Goal: Transaction & Acquisition: Purchase product/service

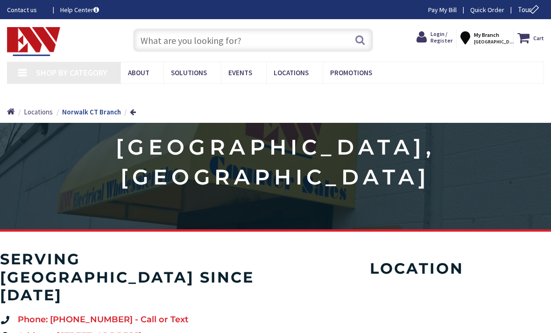
type input "[STREET_ADDRESS]"
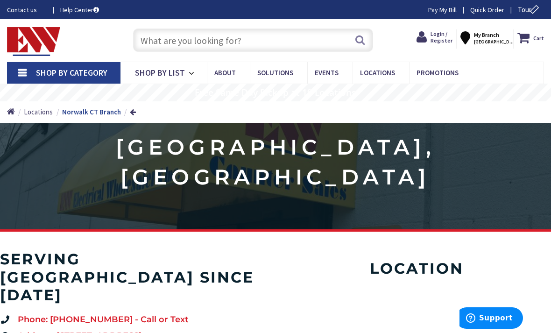
click at [152, 40] on input "text" at bounding box center [253, 39] width 241 height 23
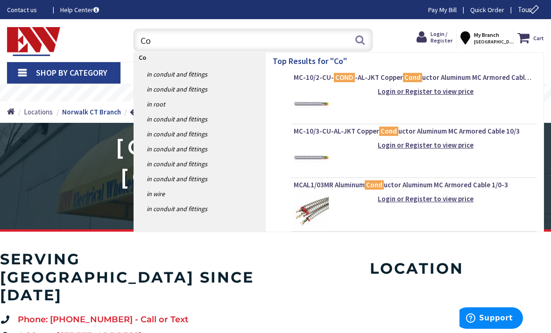
type input "C"
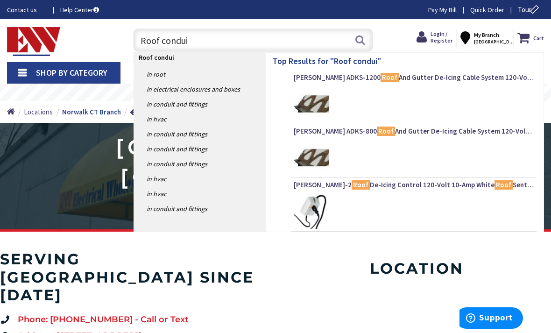
type input "Roof conduit"
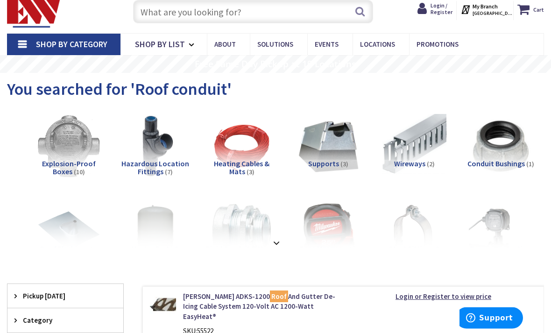
scroll to position [29, 0]
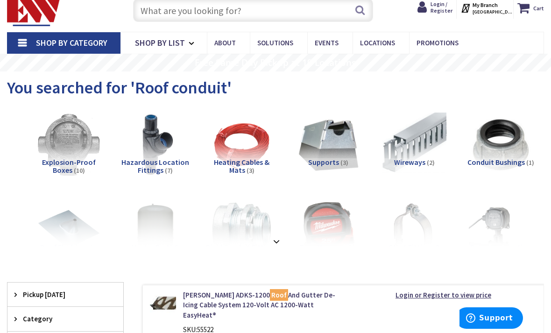
click at [156, 154] on img at bounding box center [155, 145] width 64 height 64
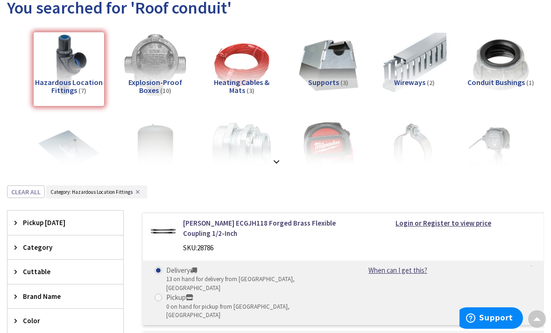
scroll to position [103, 0]
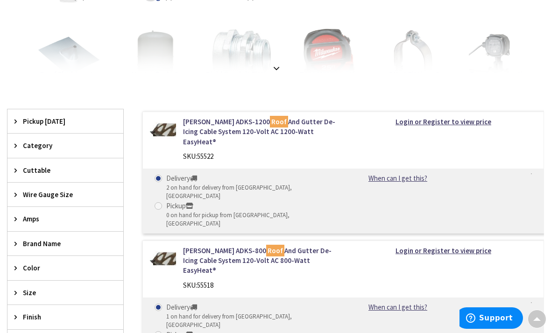
scroll to position [203, 0]
